Goal: Task Accomplishment & Management: Manage account settings

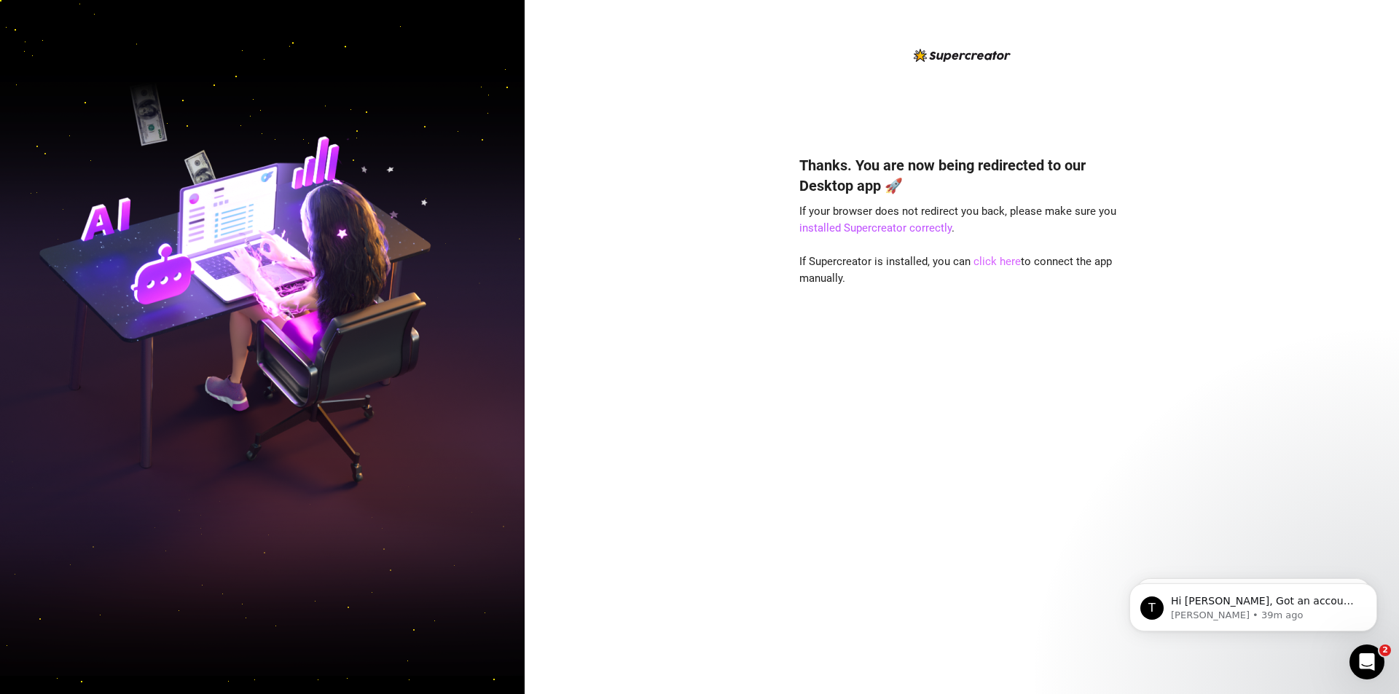
click at [983, 263] on link "click here" at bounding box center [996, 261] width 47 height 13
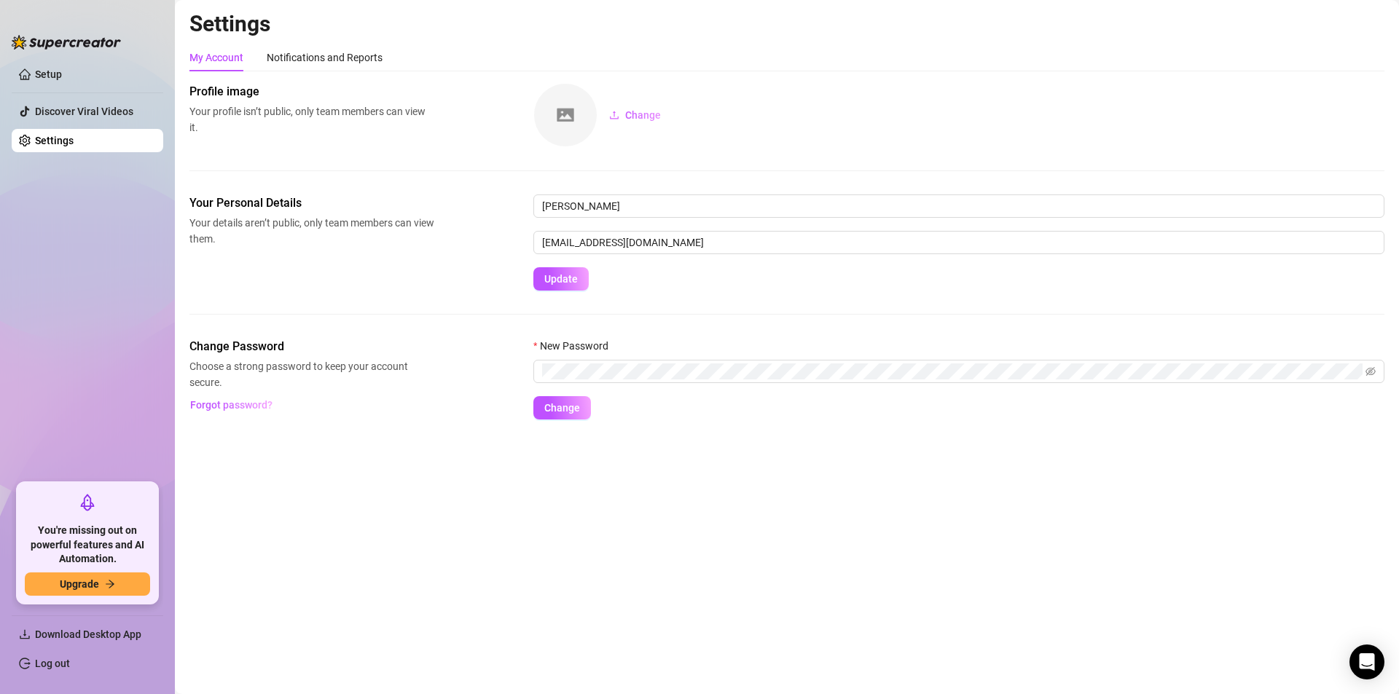
click at [40, 77] on link "Setup" at bounding box center [48, 74] width 27 height 12
